Goal: Task Accomplishment & Management: Manage account settings

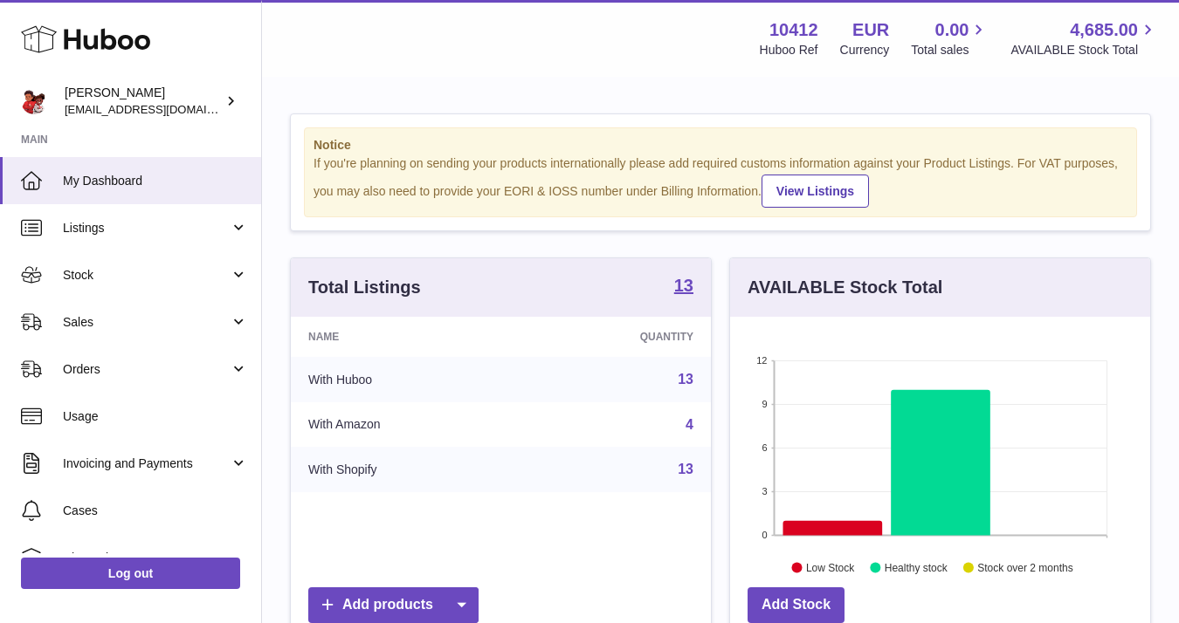
scroll to position [272, 420]
click at [131, 262] on link "Stock" at bounding box center [130, 274] width 261 height 47
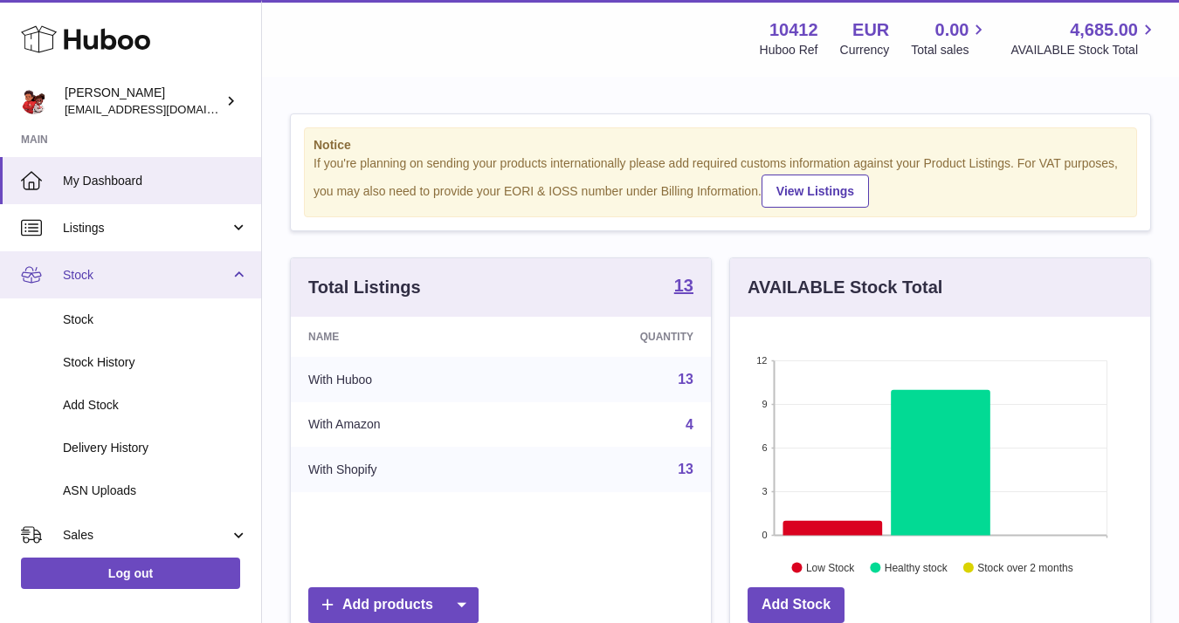
click at [102, 279] on span "Stock" at bounding box center [146, 275] width 167 height 17
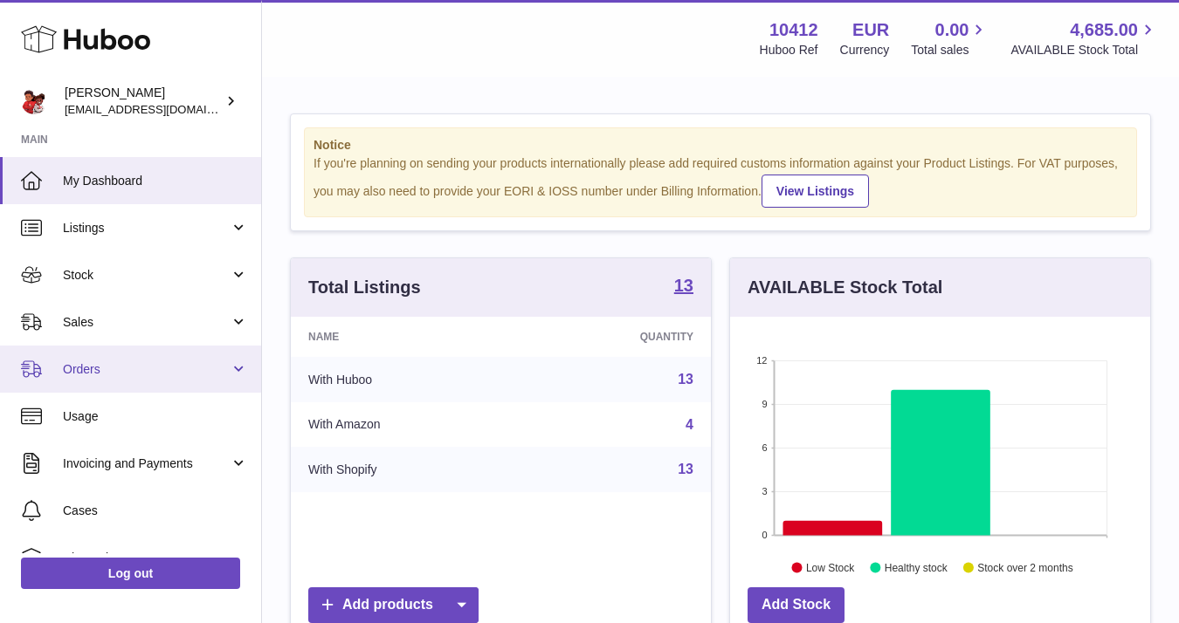
click at [95, 365] on span "Orders" at bounding box center [146, 370] width 167 height 17
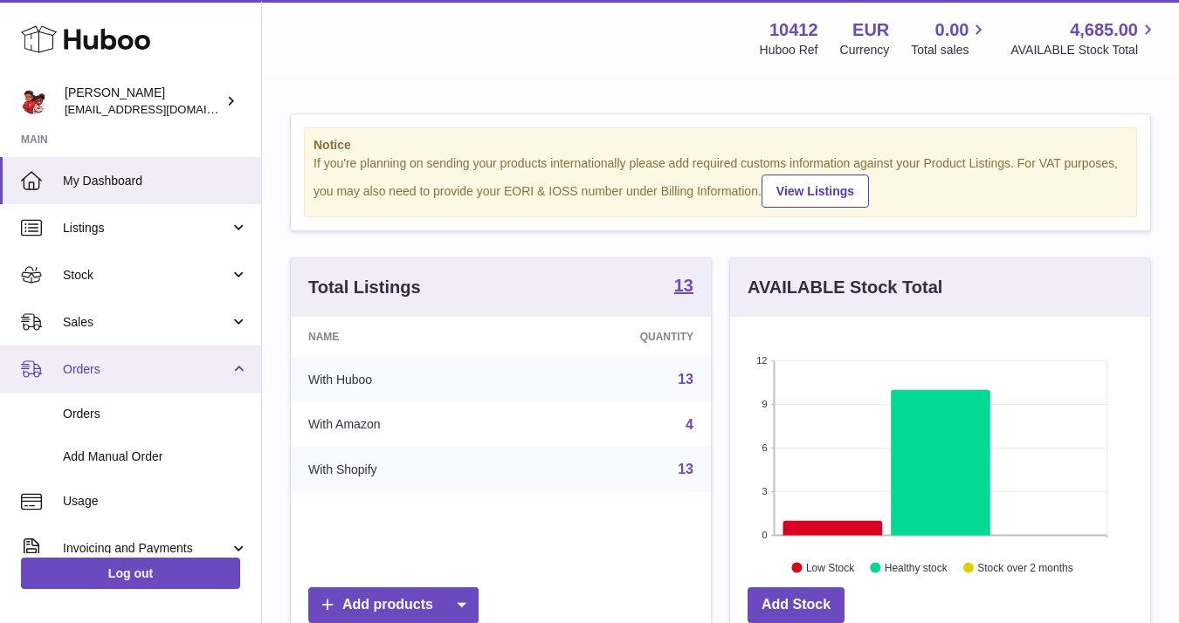
click at [95, 365] on span "Orders" at bounding box center [146, 370] width 167 height 17
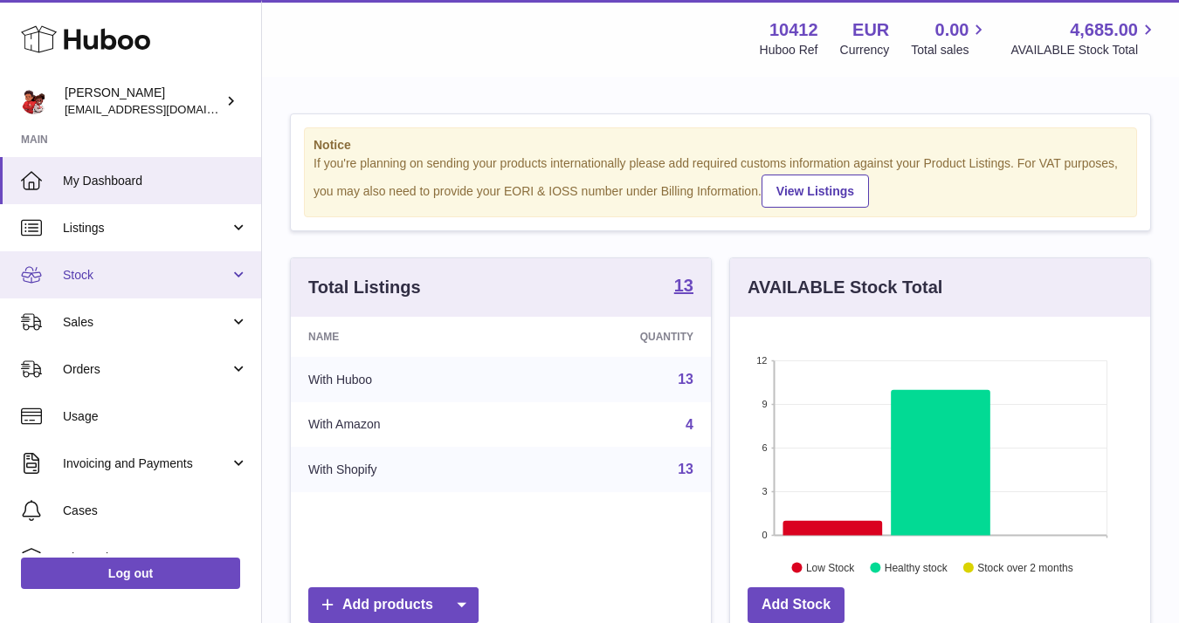
click at [84, 283] on link "Stock" at bounding box center [130, 274] width 261 height 47
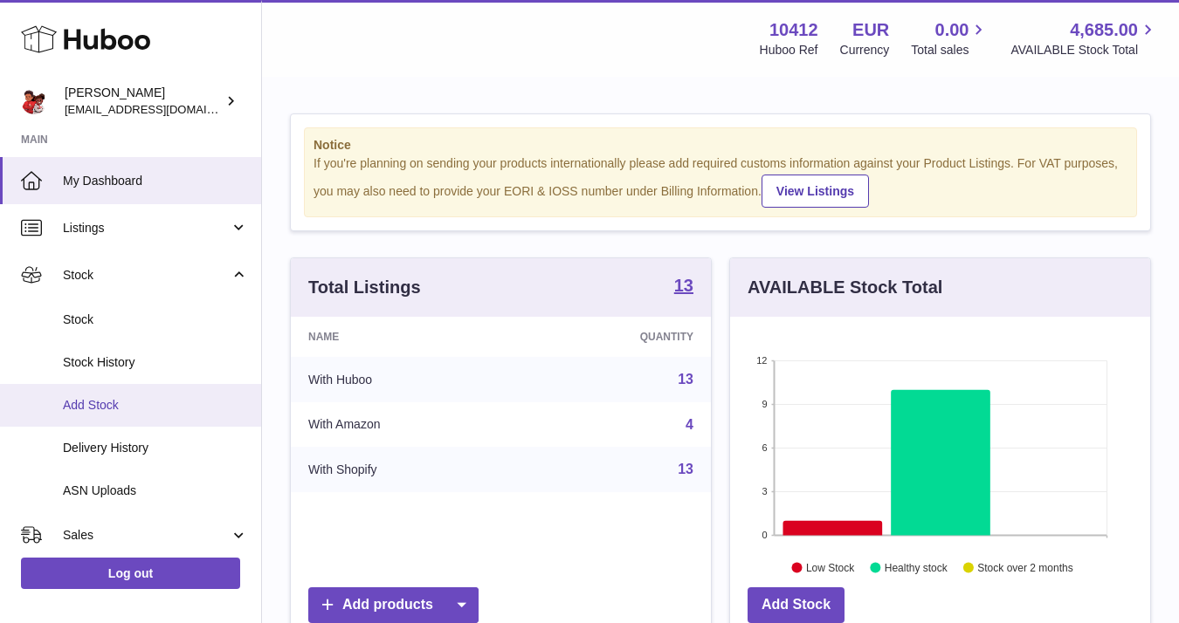
click at [100, 401] on span "Add Stock" at bounding box center [155, 405] width 185 height 17
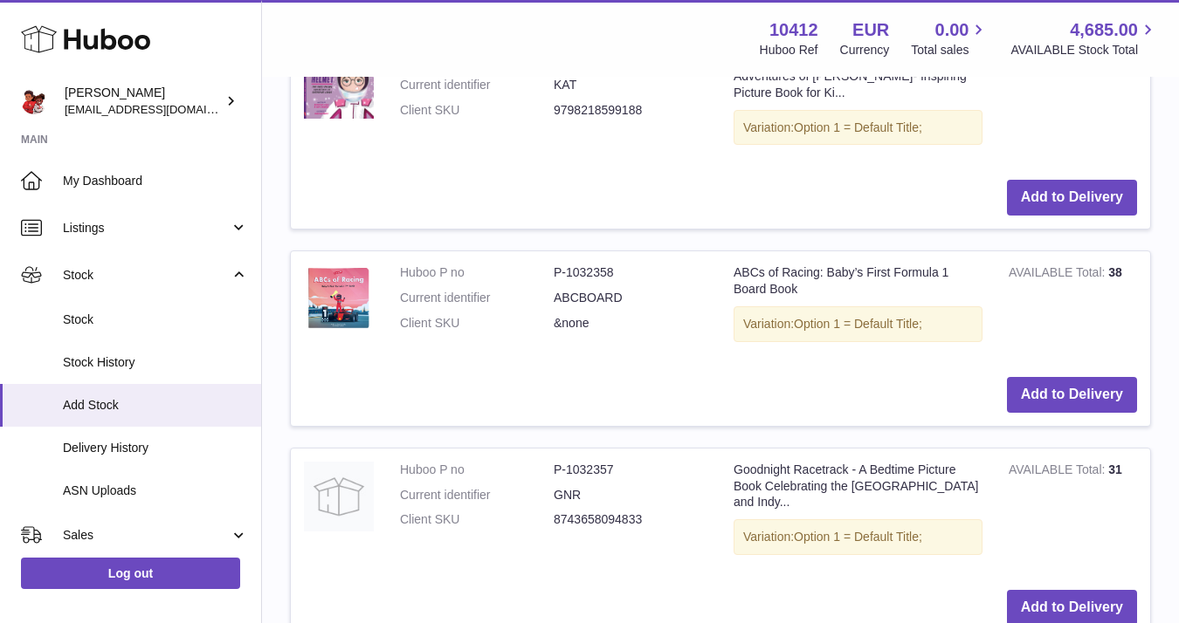
scroll to position [574, 0]
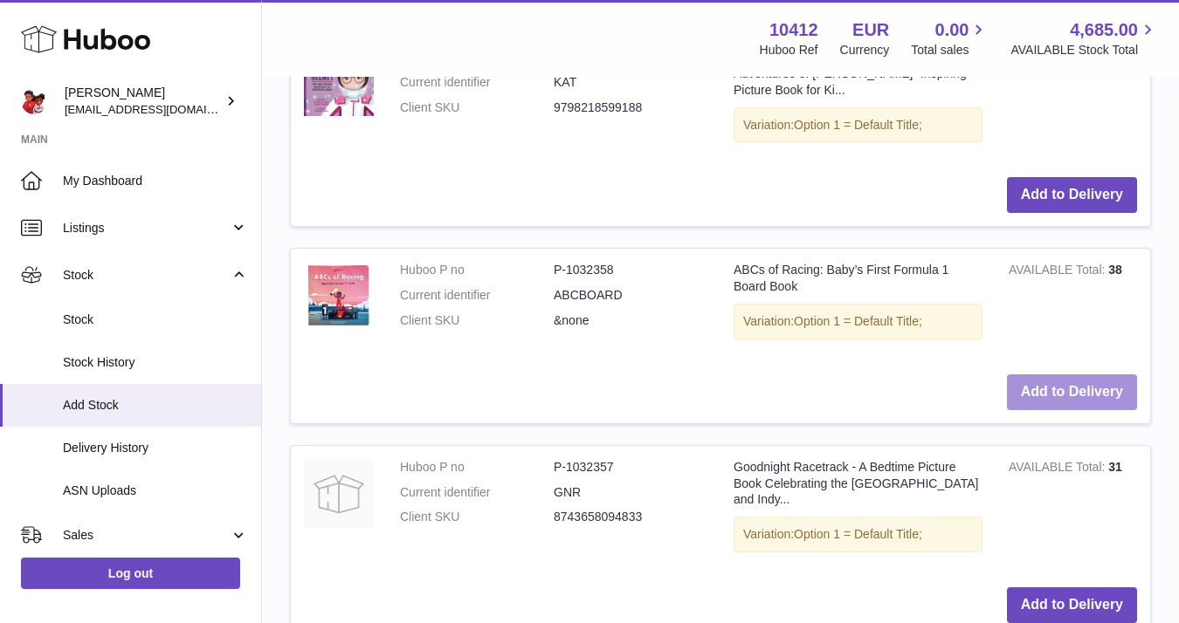
click at [1069, 399] on button "Add to Delivery" at bounding box center [1072, 393] width 130 height 36
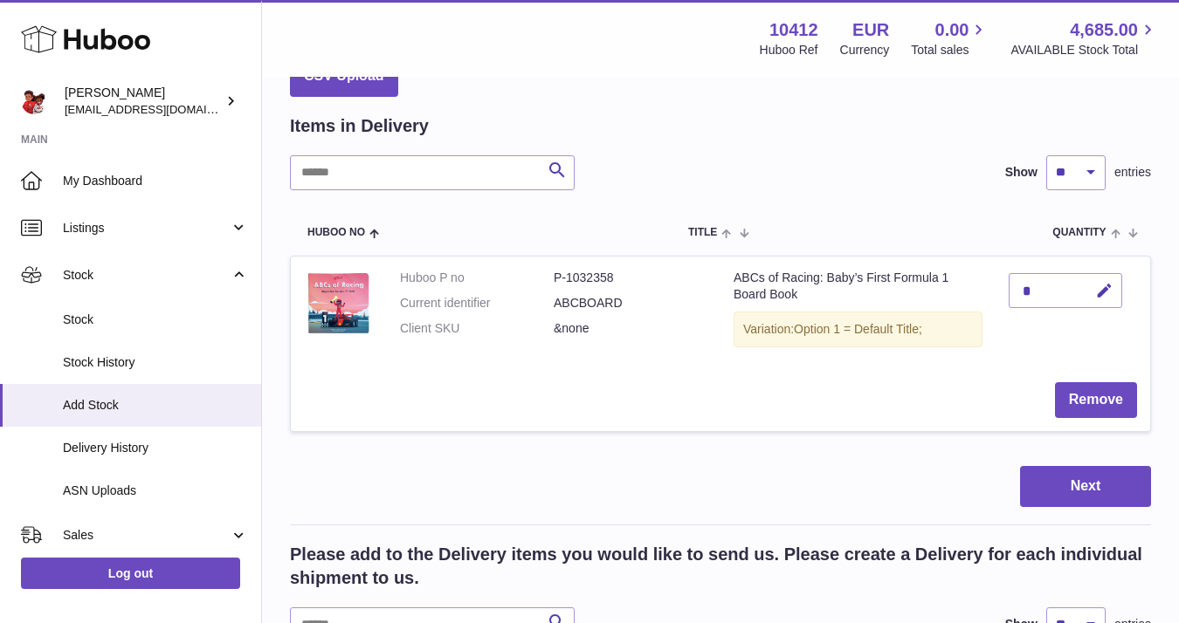
scroll to position [143, 0]
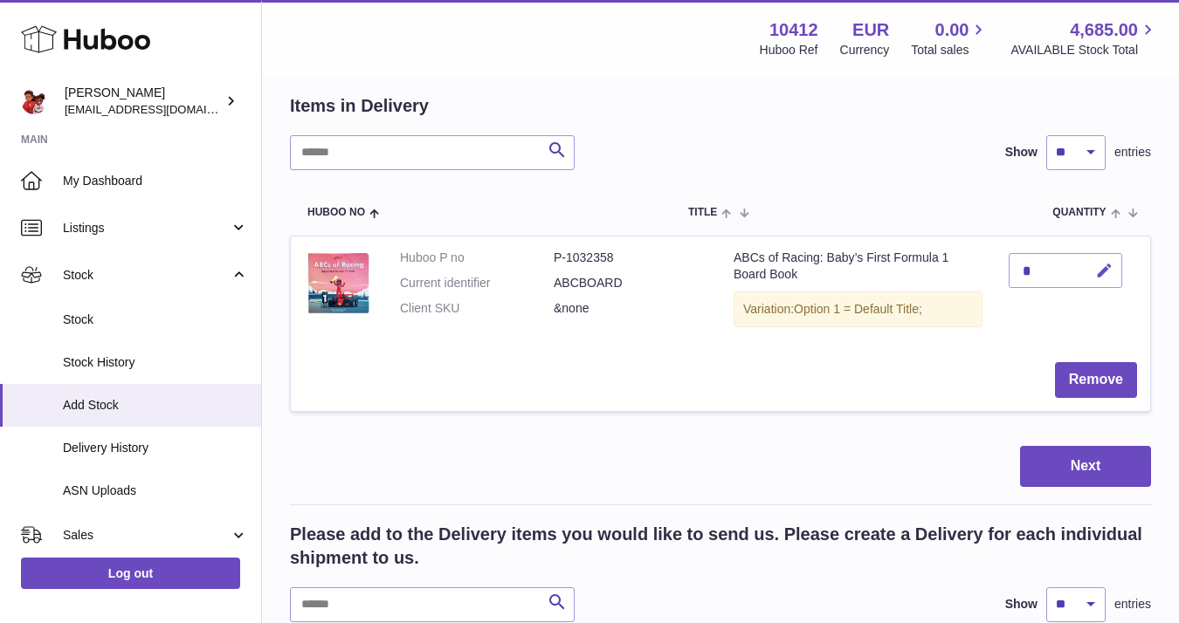
click at [1099, 274] on icon "button" at bounding box center [1104, 271] width 18 height 18
type input "***"
click at [1115, 271] on button "submit" at bounding box center [1101, 271] width 33 height 28
click at [1071, 482] on button "Next" at bounding box center [1085, 466] width 131 height 41
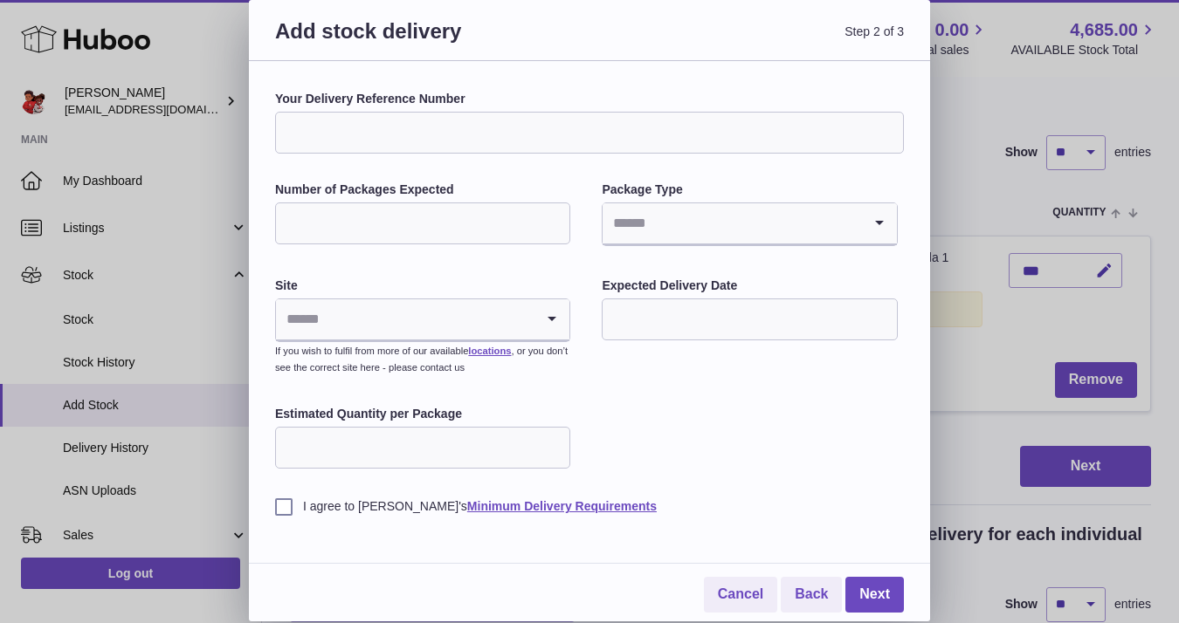
click at [332, 138] on input "Your Delivery Reference Number" at bounding box center [589, 133] width 629 height 42
click at [332, 238] on input "Number of Packages Expected" at bounding box center [422, 224] width 295 height 42
type input "*"
click at [669, 224] on input "Search for option" at bounding box center [732, 223] width 258 height 40
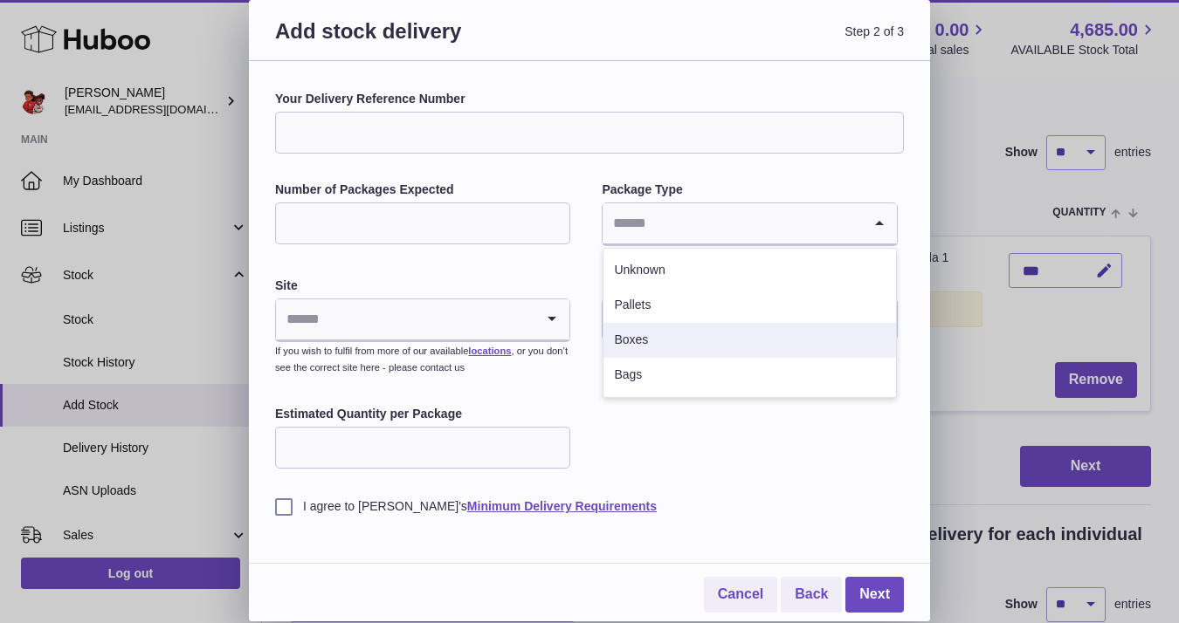
click at [642, 331] on li "Boxes" at bounding box center [749, 340] width 292 height 35
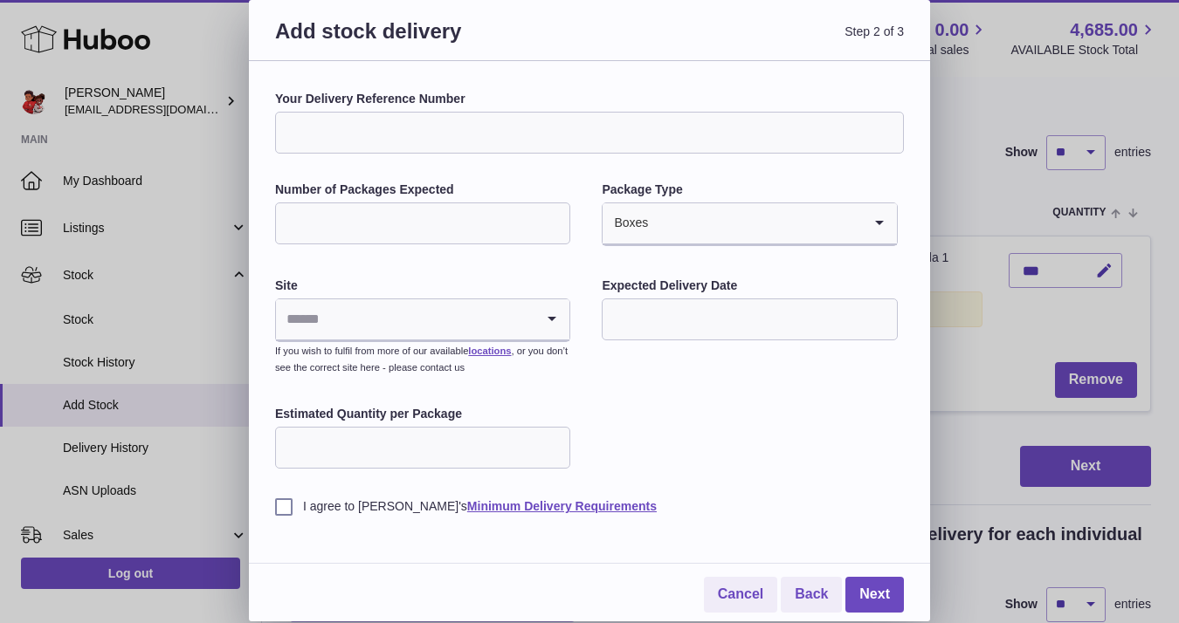
click at [451, 331] on input "Search for option" at bounding box center [405, 320] width 258 height 40
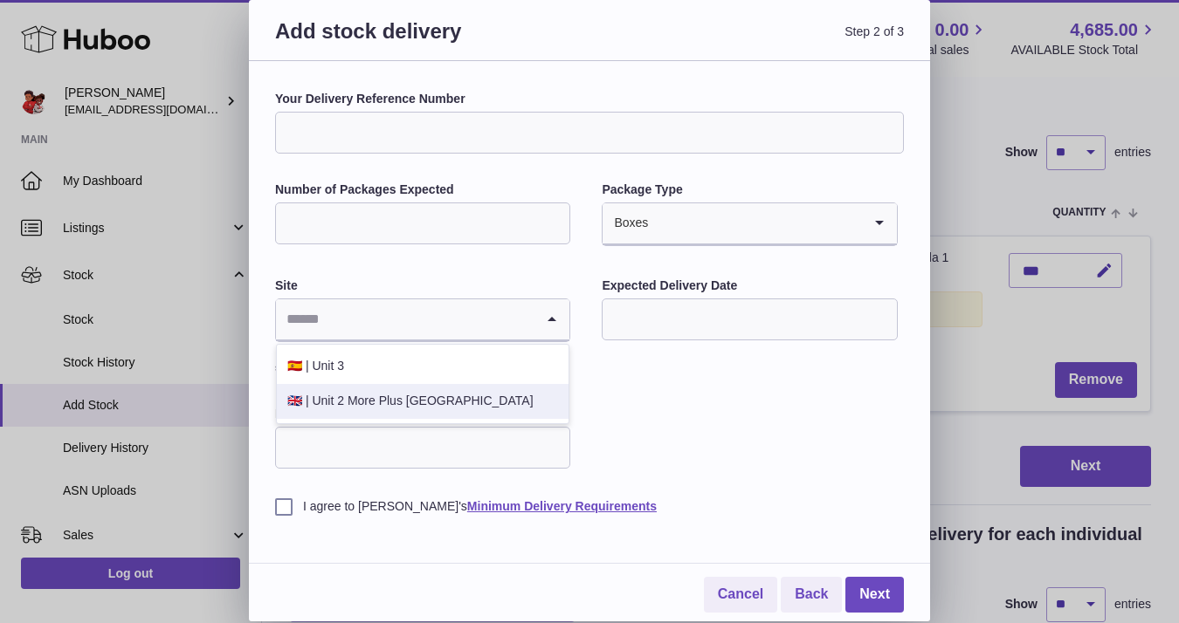
click at [501, 405] on li "🇬🇧 | Unit 2 More Plus Central Park" at bounding box center [423, 401] width 292 height 35
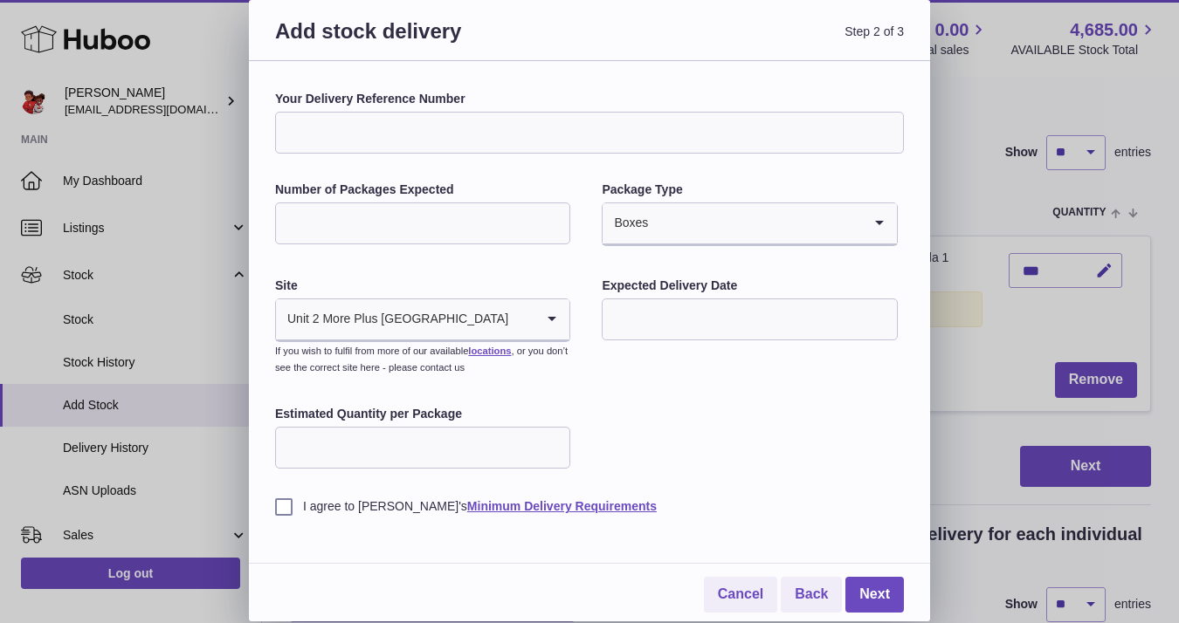
click at [727, 329] on input "text" at bounding box center [749, 320] width 295 height 42
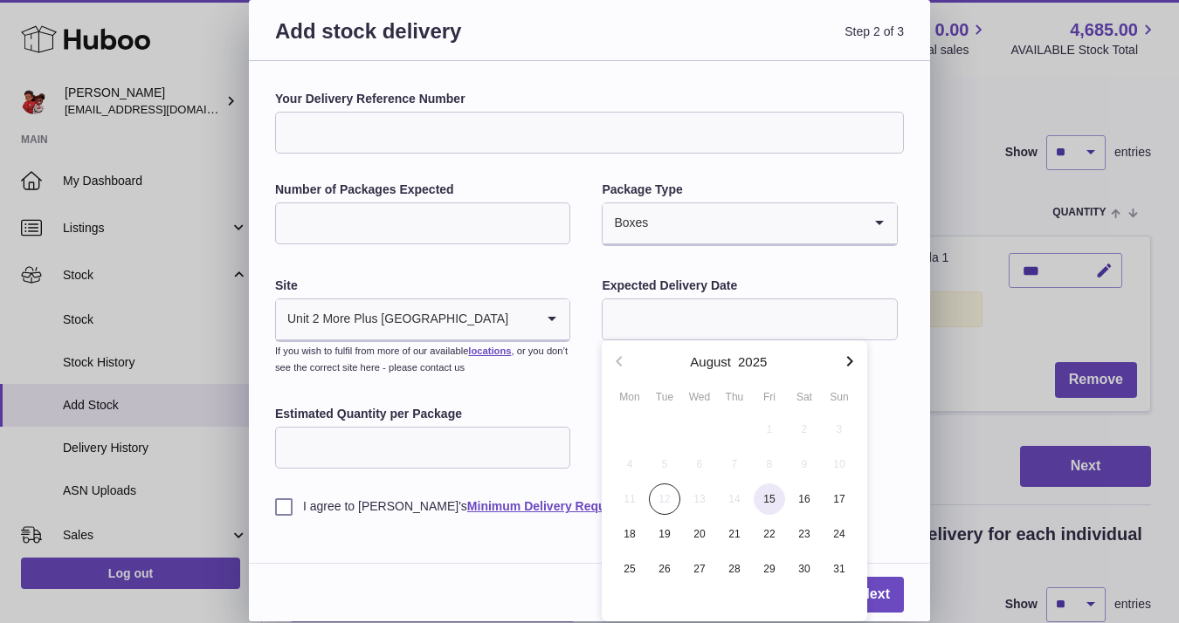
click at [773, 490] on span "15" at bounding box center [769, 499] width 31 height 31
type input "**********"
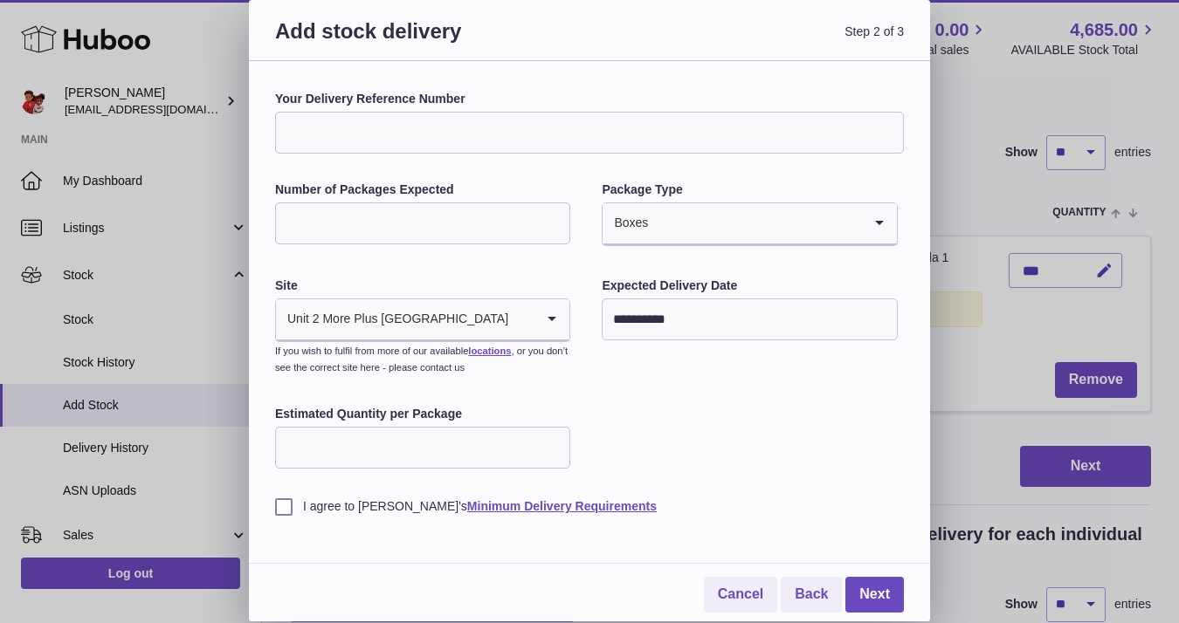
click at [353, 451] on input "Estimated Quantity per Package" at bounding box center [422, 448] width 295 height 42
type input "**"
click at [285, 505] on label "I agree to Huboo's Minimum Delivery Requirements" at bounding box center [589, 507] width 629 height 17
click at [878, 591] on link "Next" at bounding box center [874, 595] width 59 height 36
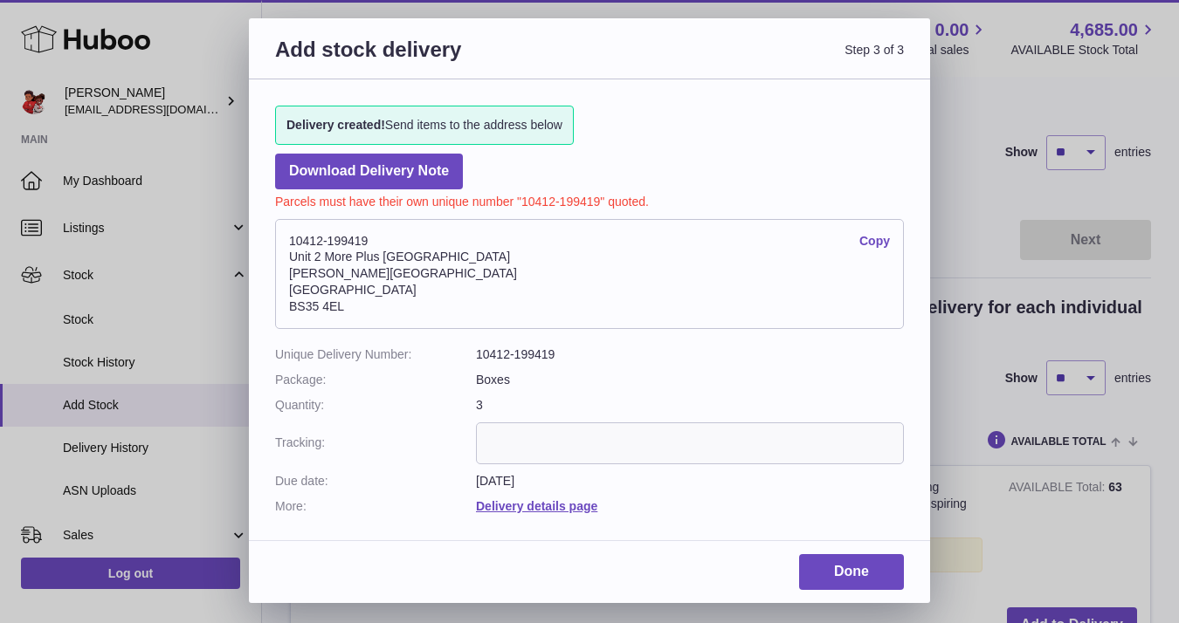
drag, startPoint x: 370, startPoint y: 240, endPoint x: 264, endPoint y: 238, distance: 106.6
click at [264, 238] on div "Delivery created! Send items to the address below Download Delivery Note Parcel…" at bounding box center [589, 301] width 681 height 444
copy address "10412-199419"
click at [395, 248] on address "10412-199419 Copy Unit 2 More Plus Central Park Hudson Ave Severn Beach BS35 4EL" at bounding box center [589, 274] width 629 height 110
drag, startPoint x: 375, startPoint y: 238, endPoint x: 263, endPoint y: 238, distance: 111.8
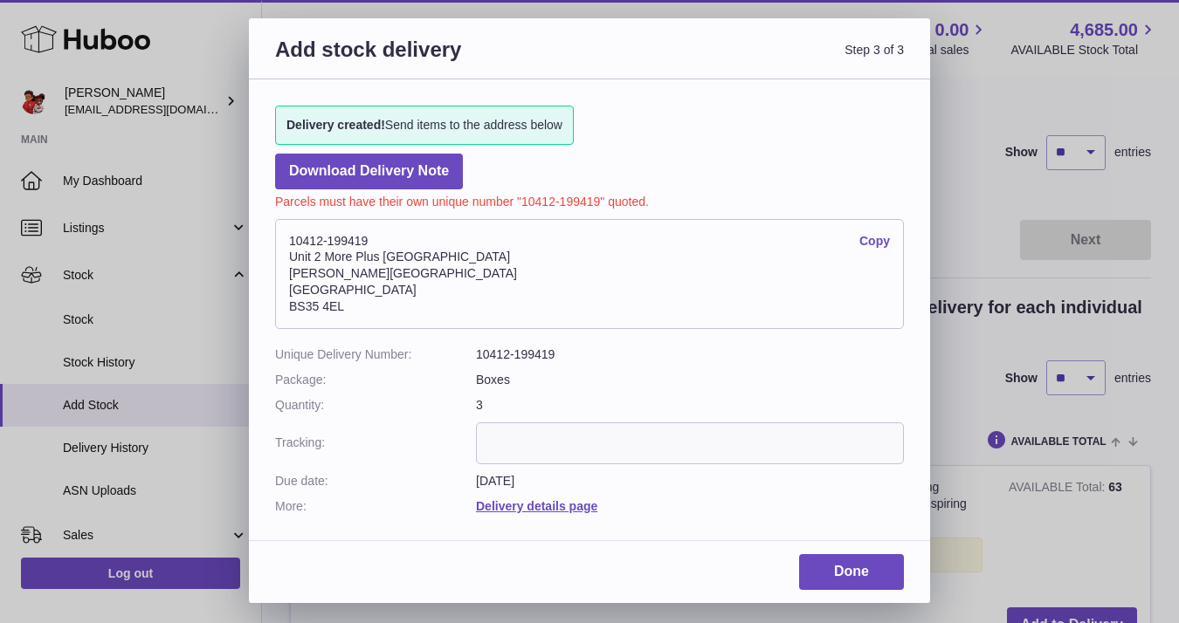
click at [263, 238] on div "Delivery created! Send items to the address below Download Delivery Note Parcel…" at bounding box center [589, 301] width 681 height 444
copy address "10412-199419"
drag, startPoint x: 451, startPoint y: 258, endPoint x: 289, endPoint y: 261, distance: 162.4
click at [289, 261] on address "10412-199419 Copy Unit 2 More Plus Central Park Hudson Ave Severn Beach BS35 4EL" at bounding box center [589, 274] width 629 height 110
copy address "Unit 2 More Plus Central Park"
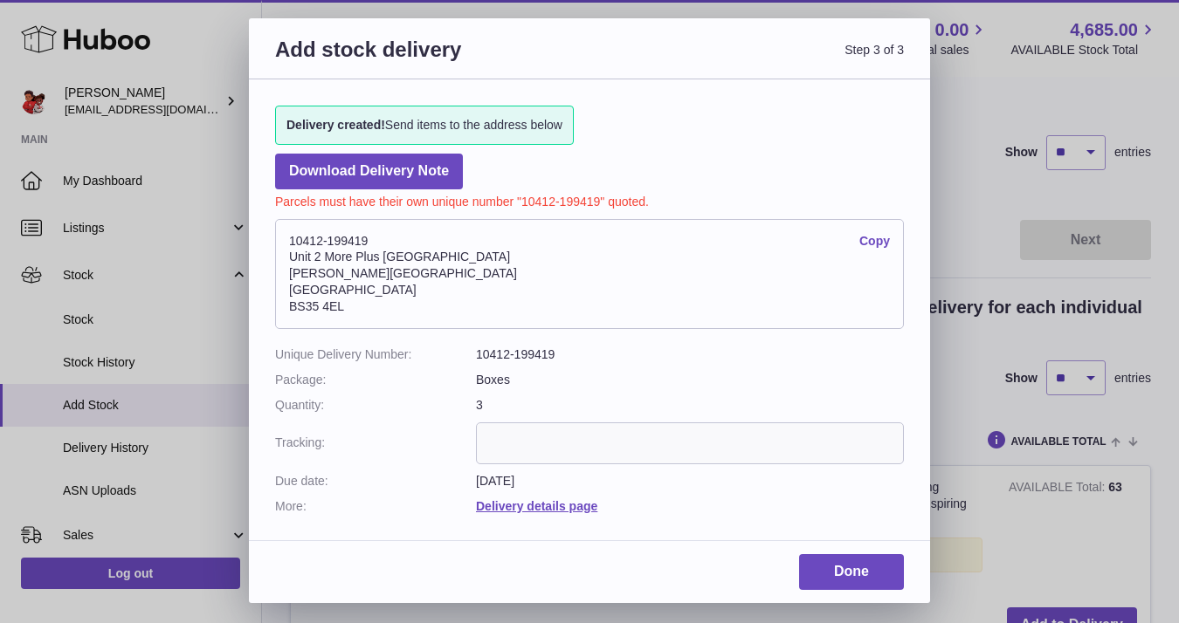
drag, startPoint x: 368, startPoint y: 317, endPoint x: 285, endPoint y: 269, distance: 95.9
click at [285, 269] on address "10412-199419 Copy Unit 2 More Plus Central Park Hudson Ave Severn Beach BS35 4EL" at bounding box center [589, 274] width 629 height 110
copy address "Hudson Ave Severn Beach BS35 4EL"
click at [616, 298] on address "10412-199419 Copy Unit 2 More Plus Central Park Hudson Ave Severn Beach BS35 4EL" at bounding box center [589, 274] width 629 height 110
drag, startPoint x: 450, startPoint y: 257, endPoint x: 280, endPoint y: 263, distance: 169.5
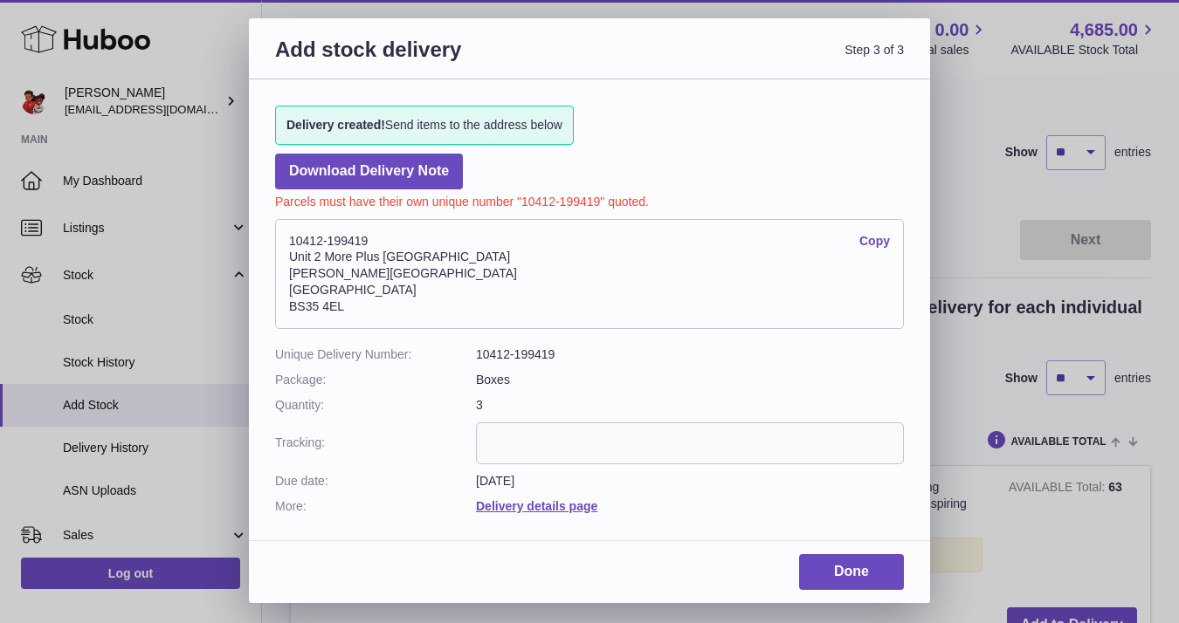
click at [280, 263] on address "10412-199419 Copy Unit 2 More Plus Central Park Hudson Ave Severn Beach BS35 4EL" at bounding box center [589, 274] width 629 height 110
copy address "Unit 2 More Plus Central Park"
click at [485, 242] on address "10412-199419 Copy Unit 2 More Plus Central Park Hudson Ave Severn Beach BS35 4EL" at bounding box center [589, 274] width 629 height 110
drag, startPoint x: 373, startPoint y: 240, endPoint x: 281, endPoint y: 240, distance: 91.7
click at [281, 240] on address "10412-199419 Copy Unit 2 More Plus Central Park Hudson Ave Severn Beach BS35 4EL" at bounding box center [589, 274] width 629 height 110
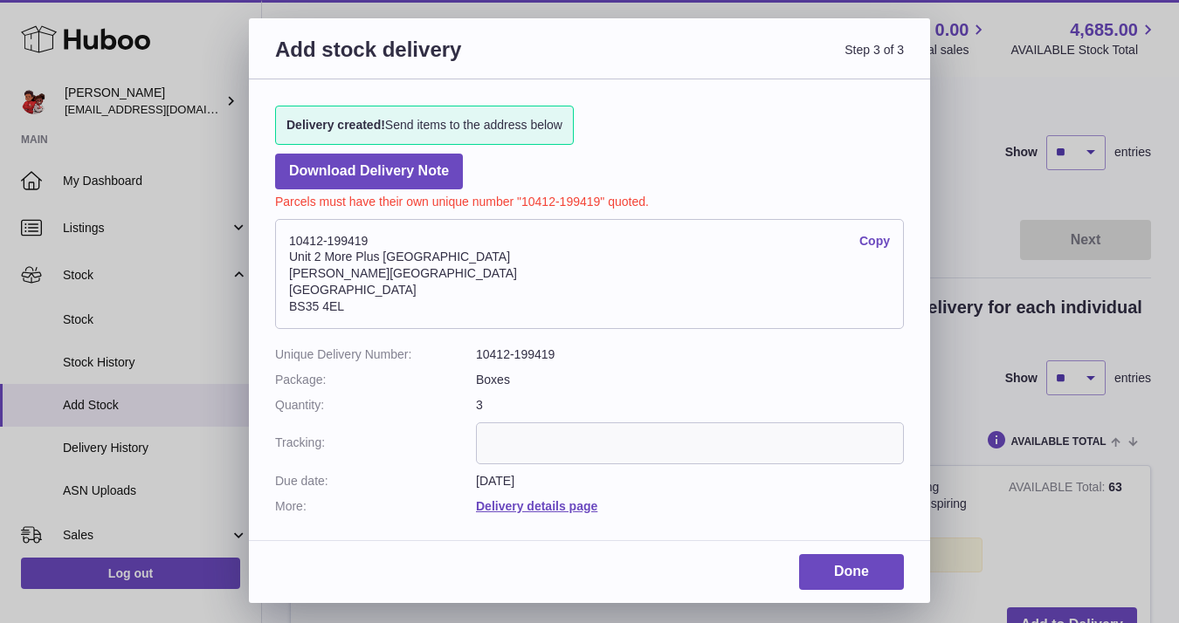
copy address "10412-199419"
click at [612, 316] on address "10412-199419 Copy Unit 2 More Plus Central Park Hudson Ave Severn Beach BS35 4EL" at bounding box center [589, 274] width 629 height 110
drag, startPoint x: 466, startPoint y: 258, endPoint x: 288, endPoint y: 263, distance: 178.2
click at [288, 263] on address "10412-199419 Copy Unit 2 More Plus Central Park Hudson Ave Severn Beach BS35 4EL" at bounding box center [589, 274] width 629 height 110
copy address "Unit 2 More Plus Central Park"
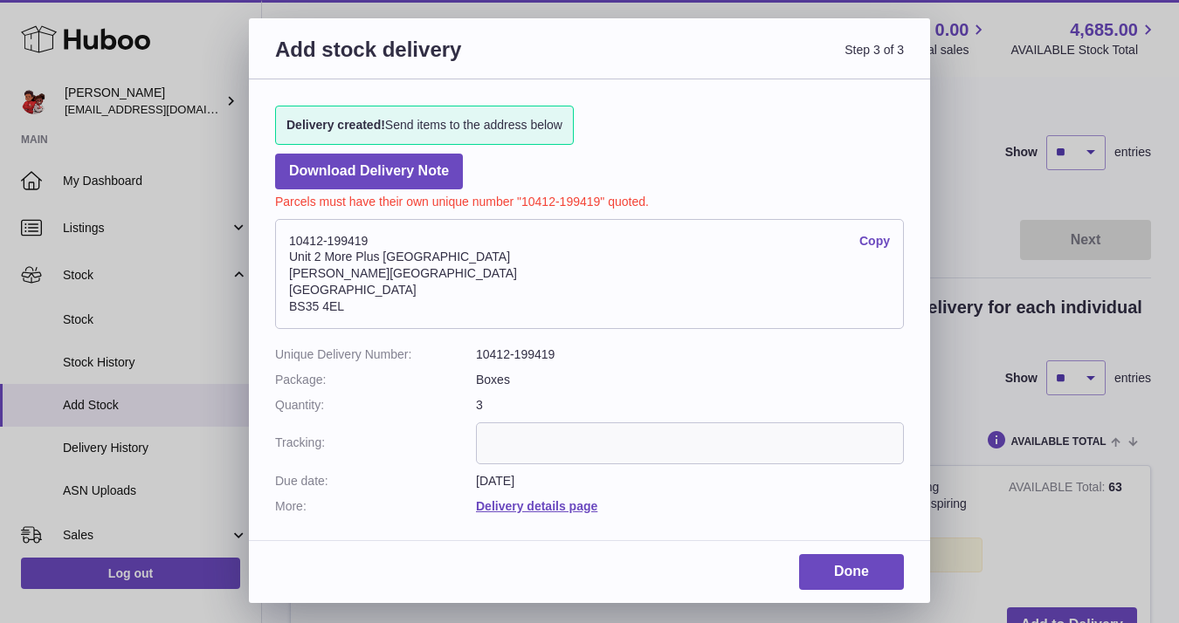
click at [507, 258] on address "10412-199419 Copy Unit 2 More Plus Central Park Hudson Ave Severn Beach BS35 4EL" at bounding box center [589, 274] width 629 height 110
drag, startPoint x: 372, startPoint y: 244, endPoint x: 278, endPoint y: 241, distance: 94.4
click at [278, 241] on address "10412-199419 Copy Unit 2 More Plus Central Park Hudson Ave Severn Beach BS35 4EL" at bounding box center [589, 274] width 629 height 110
copy address "10412-199419"
drag, startPoint x: 464, startPoint y: 254, endPoint x: 286, endPoint y: 255, distance: 177.3
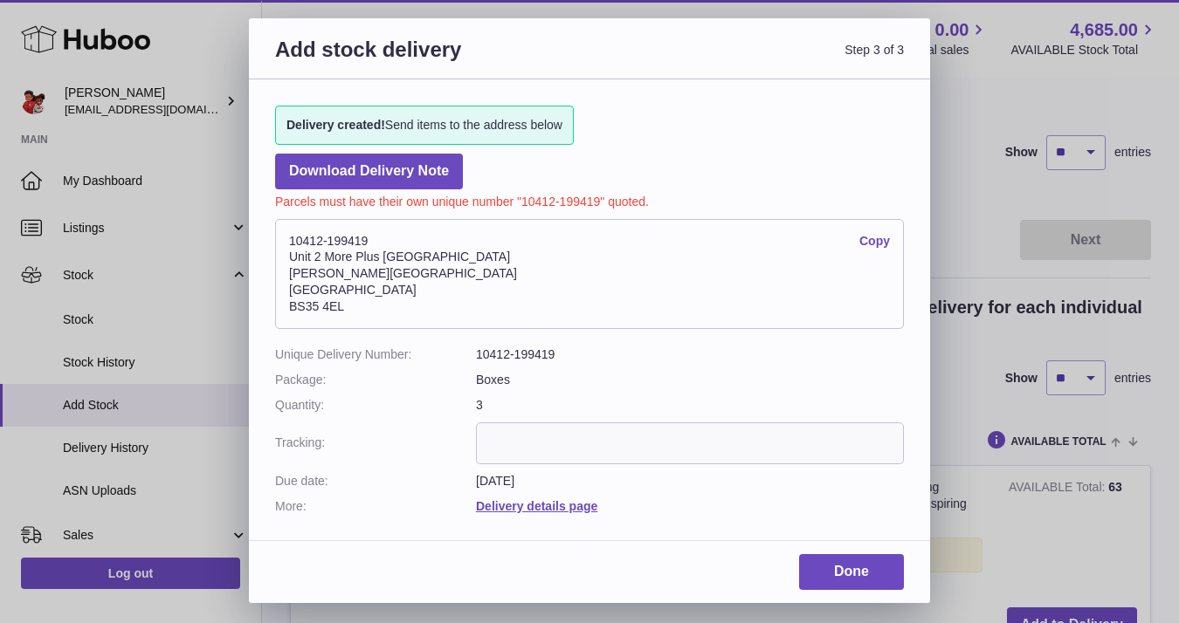
click at [286, 255] on address "10412-199419 Copy Unit 2 More Plus Central Park Hudson Ave Severn Beach BS35 4EL" at bounding box center [589, 274] width 629 height 110
copy address "Unit 2 More Plus Central Park"
click at [507, 237] on address "10412-199419 Copy Unit 2 More Plus Central Park Hudson Ave Severn Beach BS35 4EL" at bounding box center [589, 274] width 629 height 110
drag, startPoint x: 368, startPoint y: 244, endPoint x: 267, endPoint y: 242, distance: 100.4
click at [267, 242] on div "Delivery created! Send items to the address below Download Delivery Note Parcel…" at bounding box center [589, 301] width 681 height 444
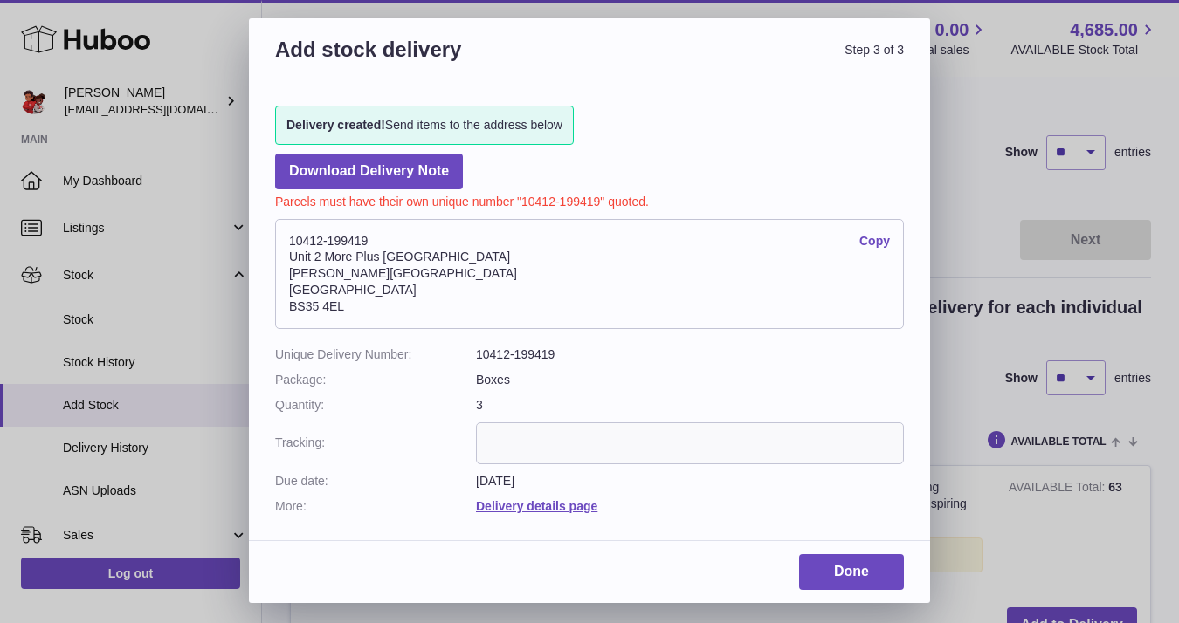
copy address "10412-199419"
click at [539, 444] on input "text" at bounding box center [690, 444] width 428 height 42
paste input "**********"
type input "**********"
click at [877, 579] on link "Done" at bounding box center [851, 572] width 105 height 36
